Goal: Check status

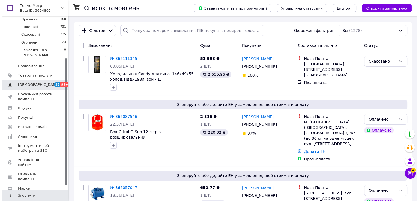
scroll to position [64, 0]
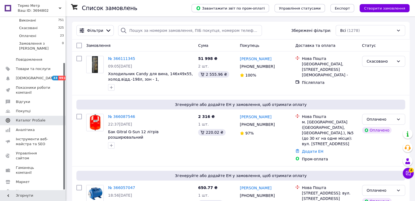
click at [34, 118] on span "Каталог ProSale" at bounding box center [30, 120] width 29 height 5
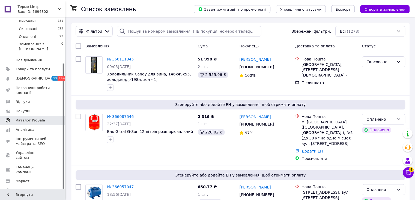
scroll to position [25, 0]
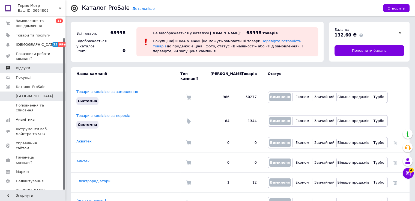
click at [31, 68] on span "Відгуки" at bounding box center [33, 68] width 35 height 5
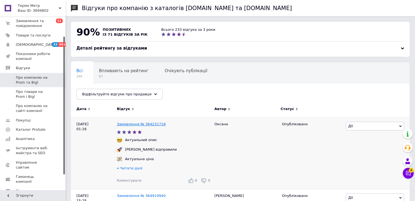
click at [142, 125] on link "Замовлення № 364231718" at bounding box center [141, 124] width 49 height 4
